Goal: Task Accomplishment & Management: Use online tool/utility

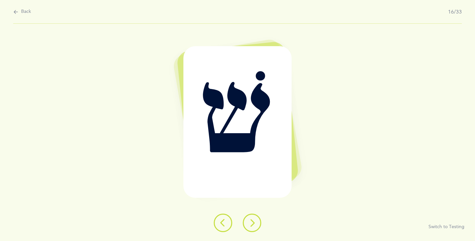
click at [14, 12] on icon at bounding box center [15, 11] width 5 height 7
select select "single"
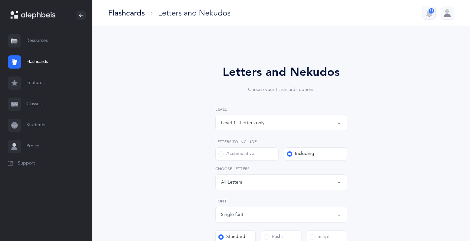
scroll to position [66, 0]
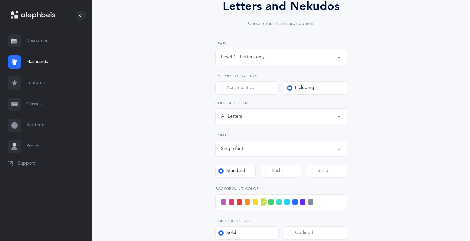
click at [222, 202] on span at bounding box center [223, 201] width 5 height 5
click at [0, 0] on input "checkbox" at bounding box center [0, 0] width 0 height 0
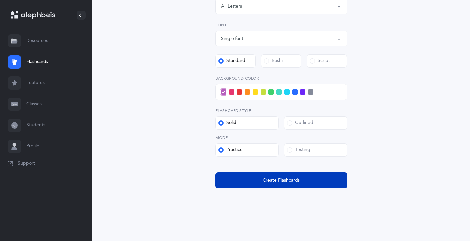
click at [271, 178] on span "Create Flashcards" at bounding box center [280, 180] width 37 height 7
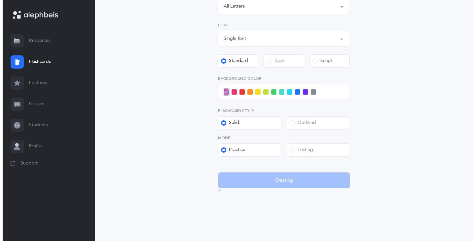
scroll to position [0, 0]
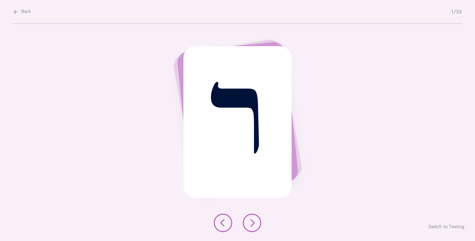
click at [251, 225] on icon at bounding box center [252, 223] width 8 height 8
click at [250, 224] on icon at bounding box center [252, 223] width 8 height 8
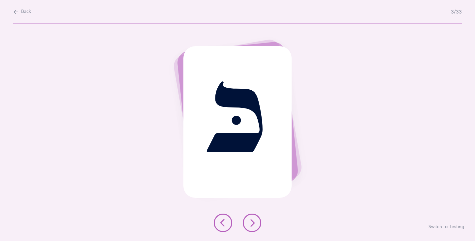
click at [250, 224] on icon at bounding box center [252, 223] width 8 height 8
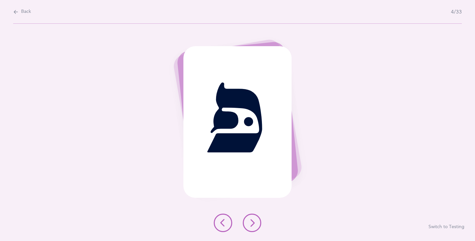
click at [250, 221] on icon at bounding box center [252, 223] width 8 height 8
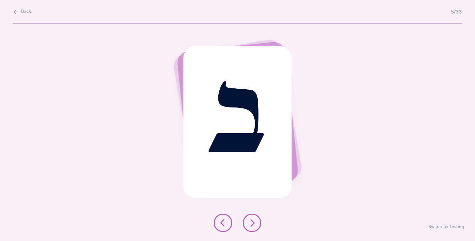
click at [250, 221] on icon at bounding box center [252, 223] width 8 height 8
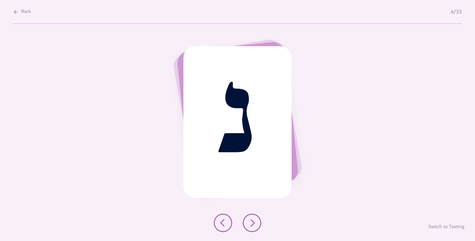
click at [250, 221] on icon at bounding box center [252, 223] width 8 height 8
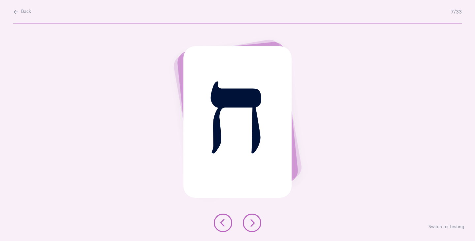
click at [250, 221] on icon at bounding box center [252, 223] width 8 height 8
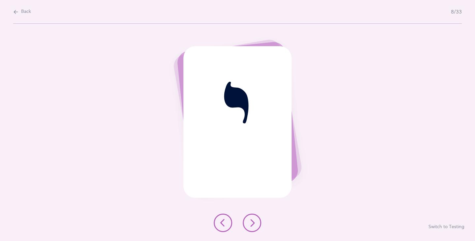
click at [250, 221] on icon at bounding box center [252, 223] width 8 height 8
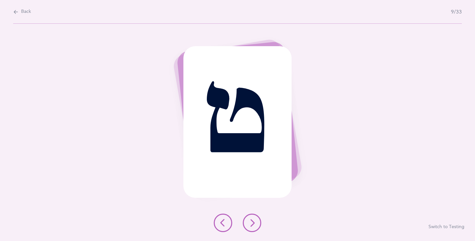
click at [251, 223] on icon at bounding box center [252, 223] width 8 height 8
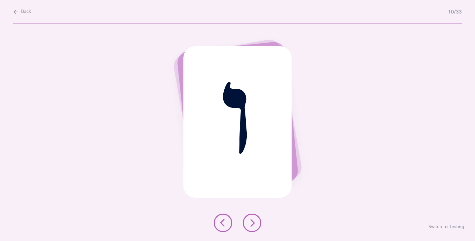
click at [251, 225] on icon at bounding box center [252, 223] width 8 height 8
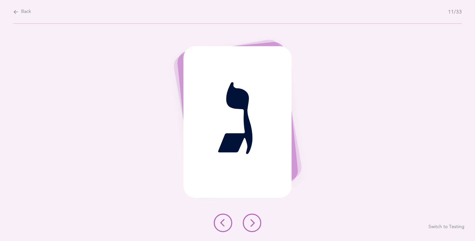
click at [251, 225] on icon at bounding box center [252, 223] width 8 height 8
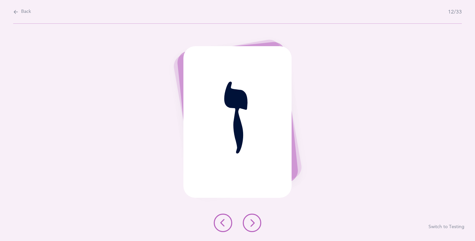
click at [251, 225] on icon at bounding box center [252, 223] width 8 height 8
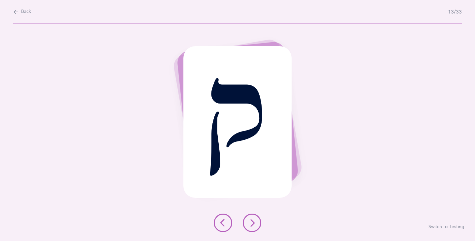
click at [251, 225] on icon at bounding box center [252, 223] width 8 height 8
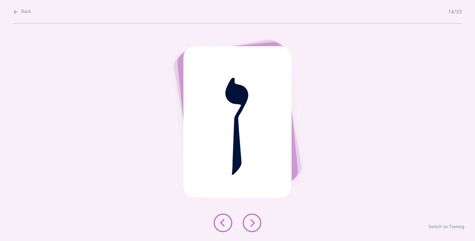
click at [251, 225] on icon at bounding box center [252, 223] width 8 height 8
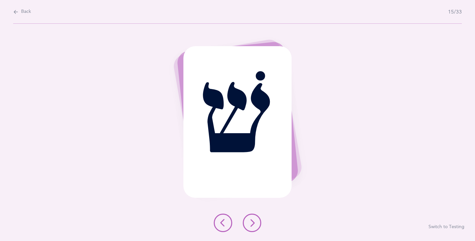
click at [251, 225] on icon at bounding box center [252, 223] width 8 height 8
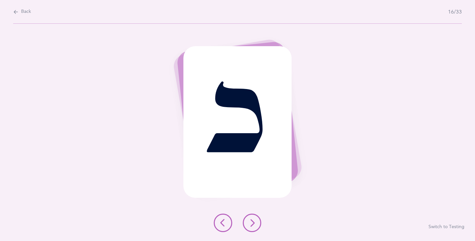
click at [251, 225] on icon at bounding box center [252, 223] width 8 height 8
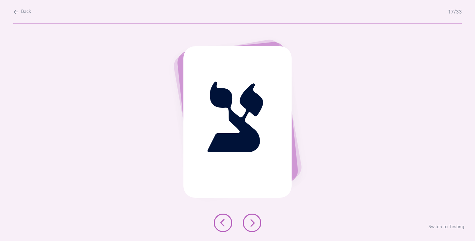
click at [226, 223] on icon at bounding box center [223, 223] width 8 height 8
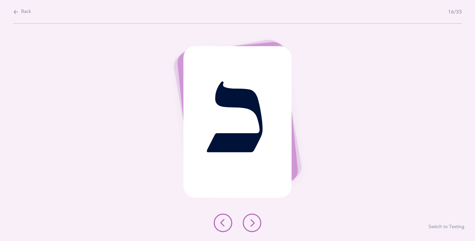
click at [256, 224] on button at bounding box center [252, 223] width 18 height 18
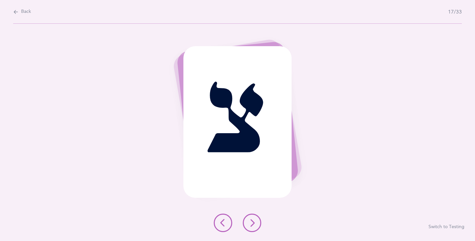
click at [256, 224] on button at bounding box center [252, 223] width 18 height 18
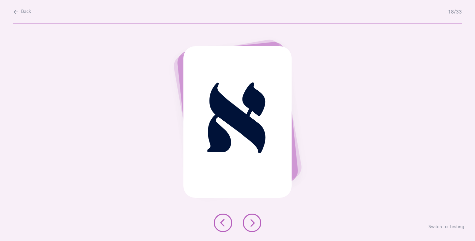
click at [256, 224] on button at bounding box center [252, 223] width 18 height 18
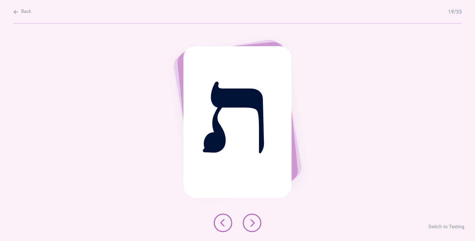
click at [256, 224] on button at bounding box center [252, 223] width 18 height 18
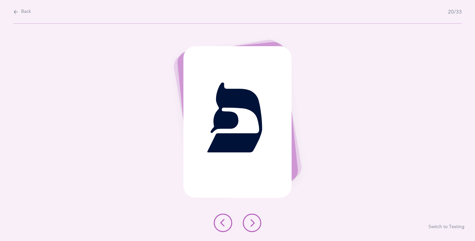
click at [255, 223] on icon at bounding box center [252, 223] width 8 height 8
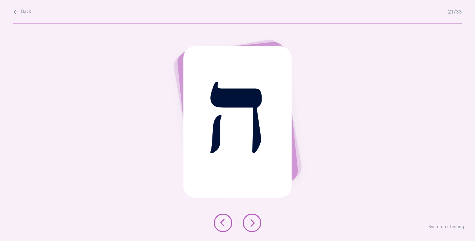
click at [255, 223] on icon at bounding box center [252, 223] width 8 height 8
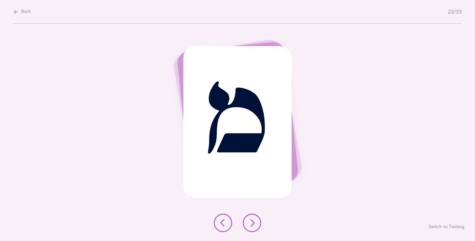
click at [253, 222] on icon at bounding box center [252, 223] width 8 height 8
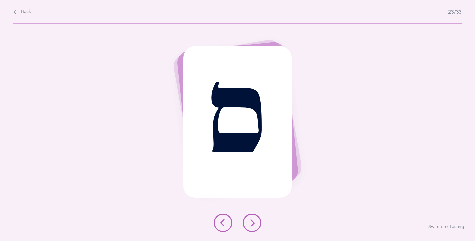
click at [253, 222] on icon at bounding box center [252, 223] width 8 height 8
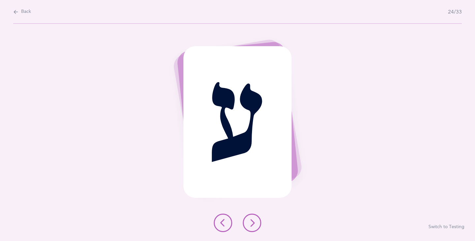
click at [253, 222] on icon at bounding box center [252, 223] width 8 height 8
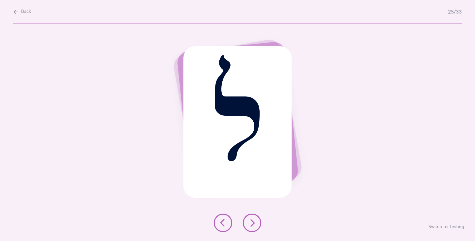
click at [252, 222] on icon at bounding box center [252, 223] width 8 height 8
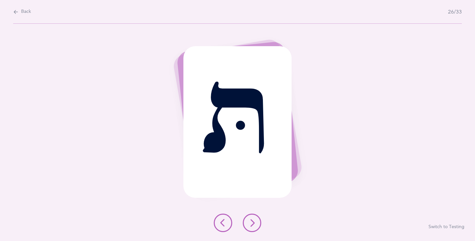
click at [252, 222] on icon at bounding box center [252, 223] width 8 height 8
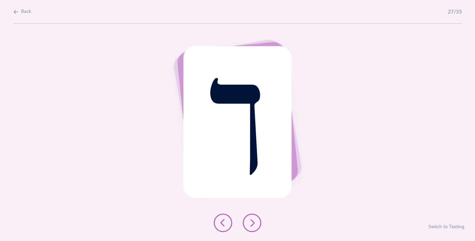
drag, startPoint x: 251, startPoint y: 222, endPoint x: 311, endPoint y: 224, distance: 60.0
click at [302, 225] on div "ך Switch to Testing" at bounding box center [237, 132] width 475 height 217
click at [253, 222] on icon at bounding box center [252, 223] width 8 height 8
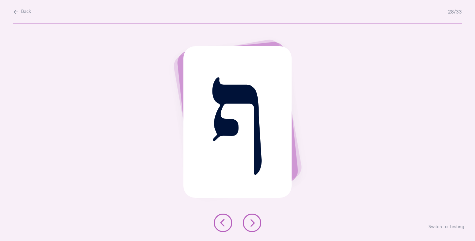
click at [250, 224] on icon at bounding box center [252, 223] width 8 height 8
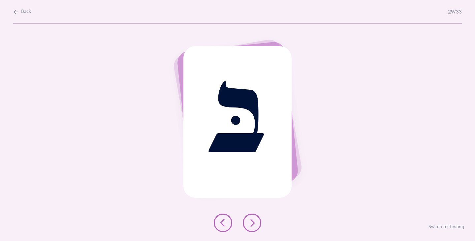
click at [221, 224] on icon at bounding box center [223, 223] width 8 height 8
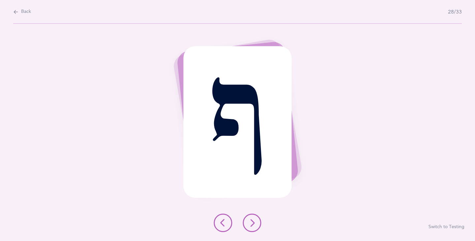
click at [254, 223] on icon at bounding box center [252, 223] width 8 height 8
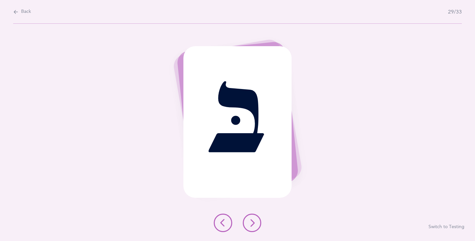
click at [254, 223] on icon at bounding box center [252, 223] width 8 height 8
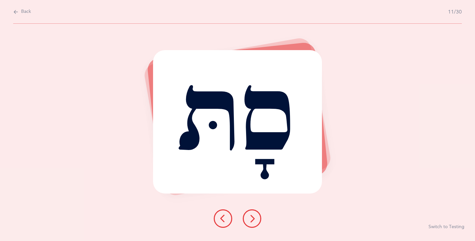
click at [222, 220] on icon at bounding box center [223, 219] width 8 height 8
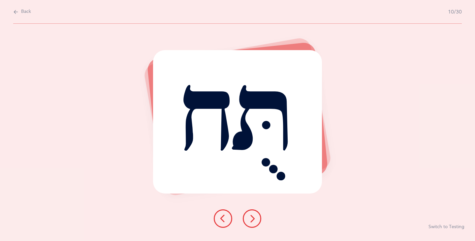
click at [252, 220] on icon at bounding box center [252, 219] width 8 height 8
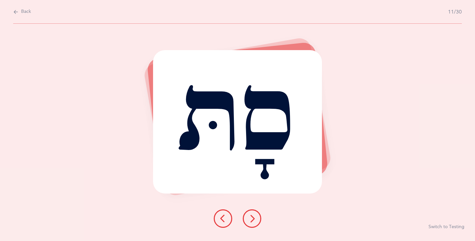
click at [252, 220] on icon at bounding box center [252, 219] width 8 height 8
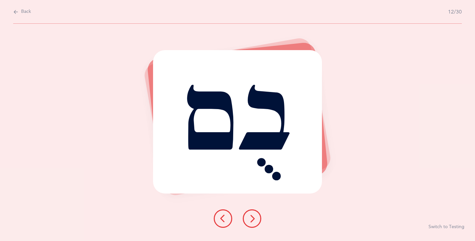
click at [250, 221] on icon at bounding box center [252, 219] width 8 height 8
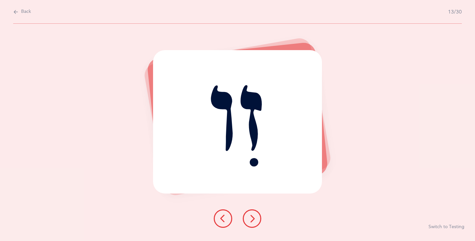
click at [250, 221] on icon at bounding box center [252, 219] width 8 height 8
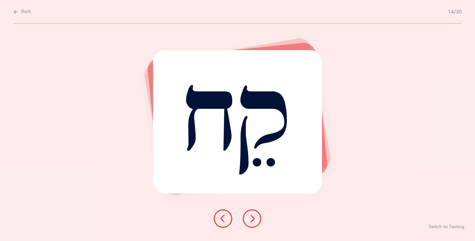
click at [250, 221] on icon at bounding box center [252, 219] width 8 height 8
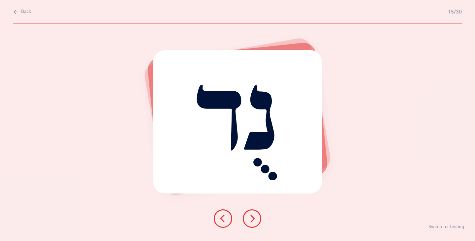
click at [250, 221] on icon at bounding box center [252, 219] width 8 height 8
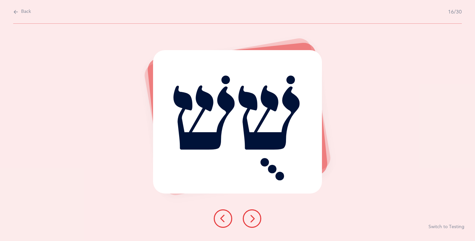
click at [254, 218] on icon at bounding box center [252, 219] width 8 height 8
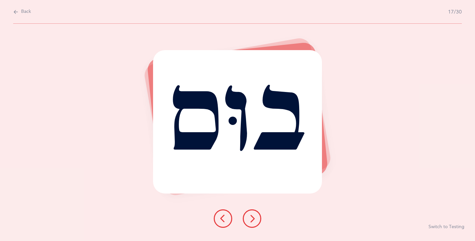
click at [254, 219] on icon at bounding box center [252, 219] width 8 height 8
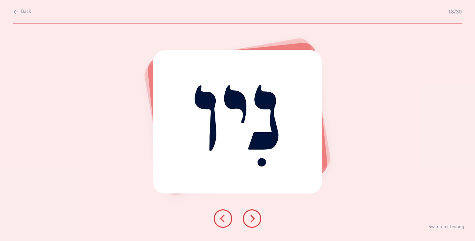
click at [254, 219] on icon at bounding box center [252, 219] width 8 height 8
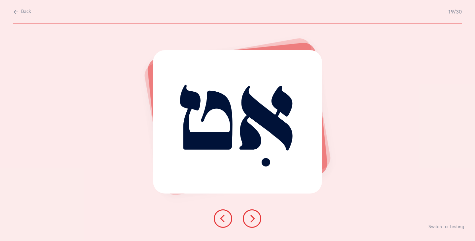
click at [254, 219] on icon at bounding box center [252, 219] width 8 height 8
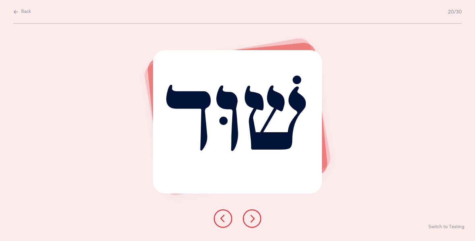
click at [254, 219] on icon at bounding box center [252, 219] width 8 height 8
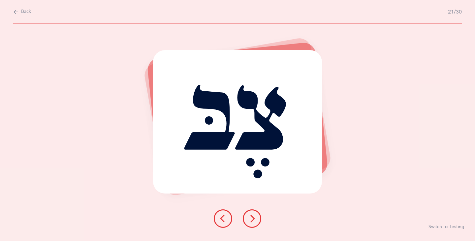
click at [252, 221] on icon at bounding box center [252, 219] width 8 height 8
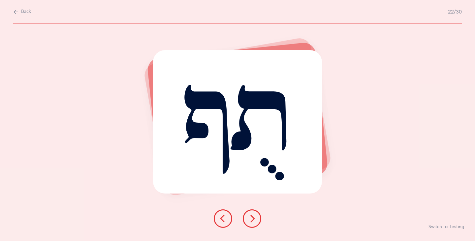
click at [252, 222] on icon at bounding box center [252, 219] width 8 height 8
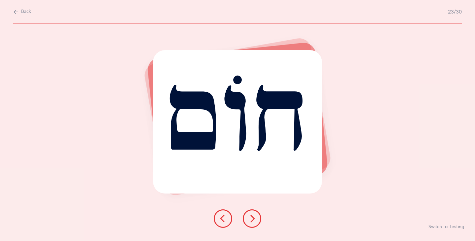
click at [249, 224] on button at bounding box center [252, 218] width 18 height 18
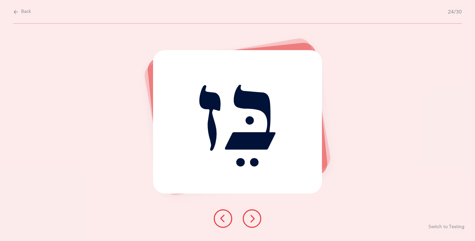
click at [249, 222] on icon at bounding box center [252, 219] width 8 height 8
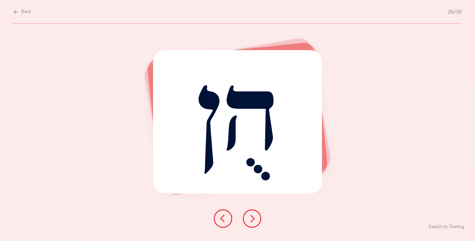
click at [249, 222] on icon at bounding box center [252, 219] width 8 height 8
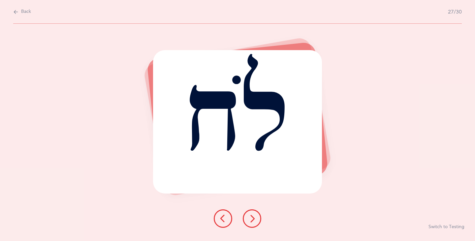
click at [249, 222] on icon at bounding box center [252, 219] width 8 height 8
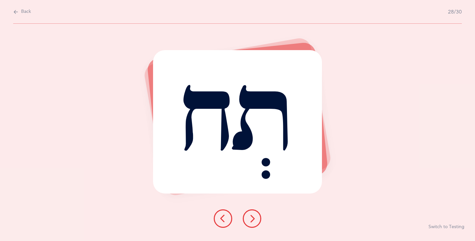
click at [254, 222] on icon at bounding box center [252, 219] width 8 height 8
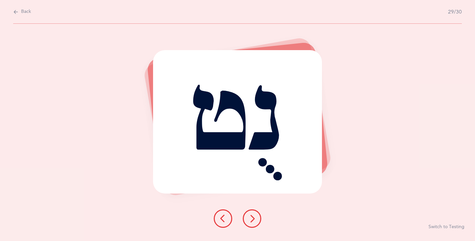
click at [254, 222] on icon at bounding box center [252, 219] width 8 height 8
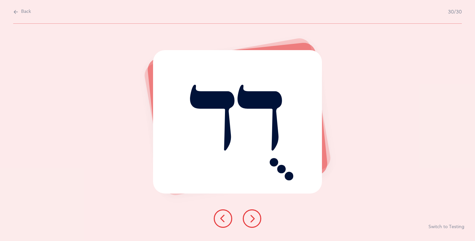
click at [254, 222] on icon at bounding box center [252, 219] width 8 height 8
